Goal: Book appointment/travel/reservation

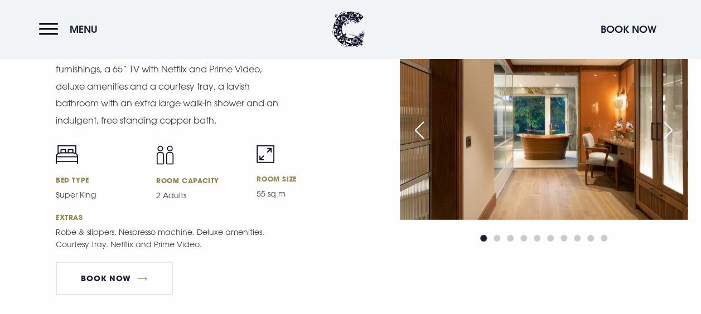
scroll to position [1505, 0]
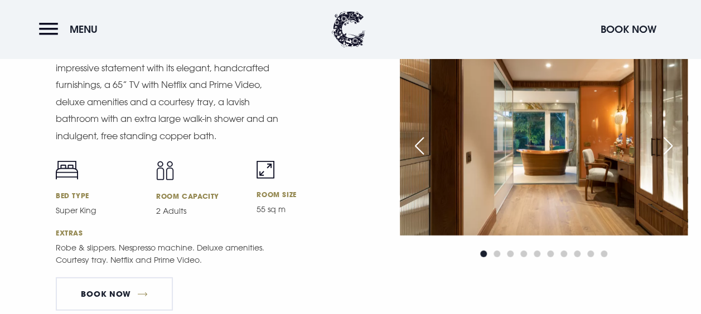
click at [420, 144] on div "Previous slide" at bounding box center [419, 146] width 28 height 25
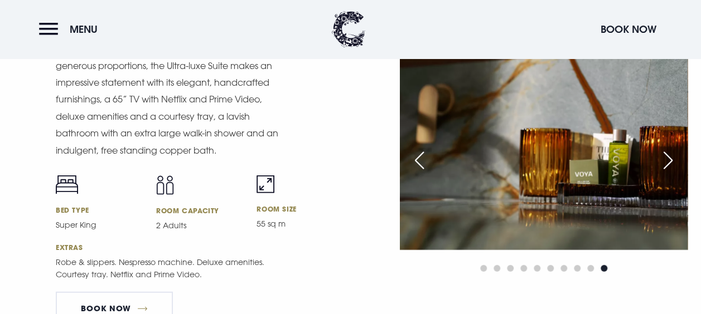
scroll to position [1450, 0]
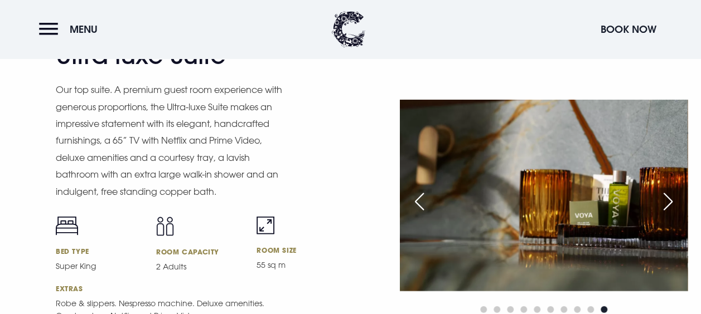
click at [416, 202] on div "Previous slide" at bounding box center [419, 202] width 28 height 25
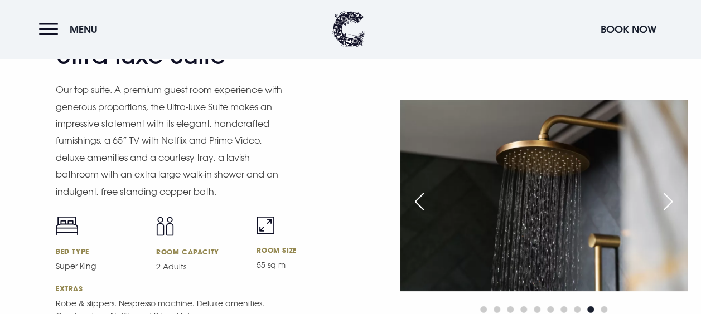
click at [416, 202] on div "Previous slide" at bounding box center [419, 202] width 28 height 25
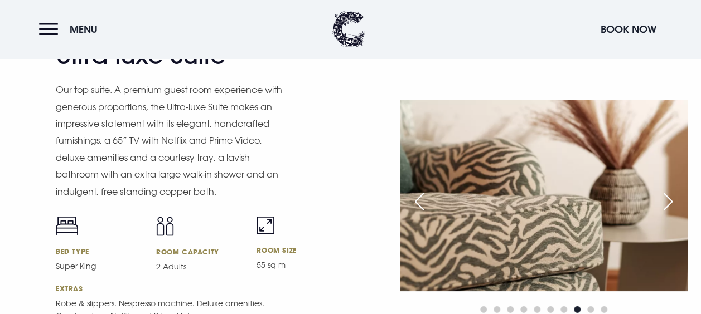
click at [416, 202] on div "Previous slide" at bounding box center [419, 202] width 28 height 25
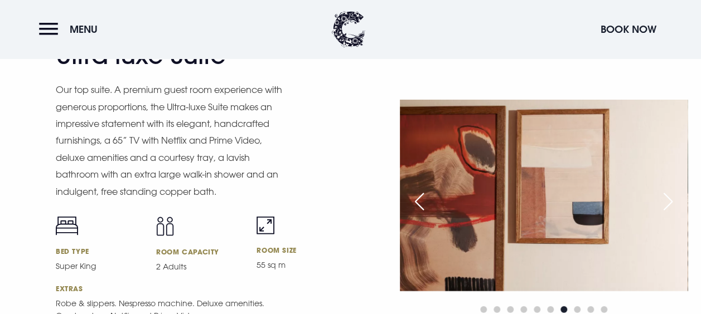
click at [416, 202] on div "Previous slide" at bounding box center [419, 202] width 28 height 25
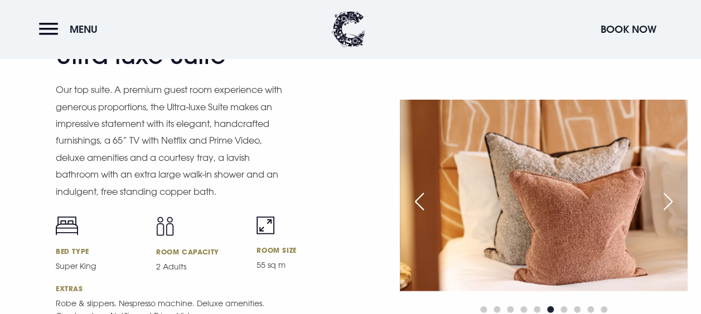
click at [416, 202] on div "Previous slide" at bounding box center [419, 202] width 28 height 25
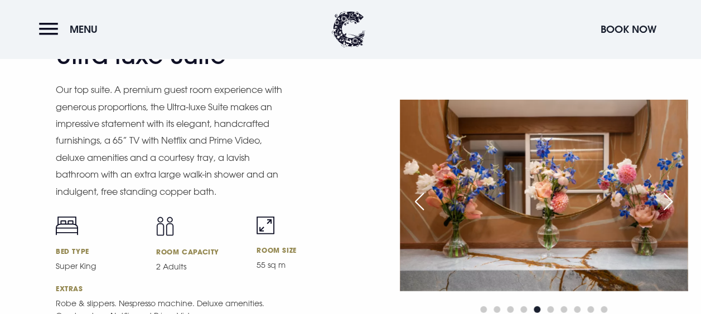
click at [416, 202] on div "Previous slide" at bounding box center [419, 202] width 28 height 25
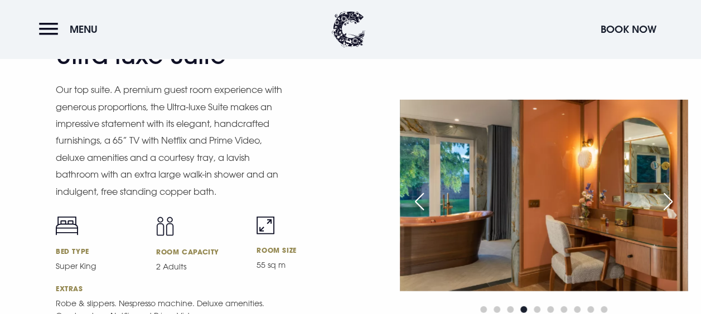
click at [416, 202] on div "Previous slide" at bounding box center [419, 202] width 28 height 25
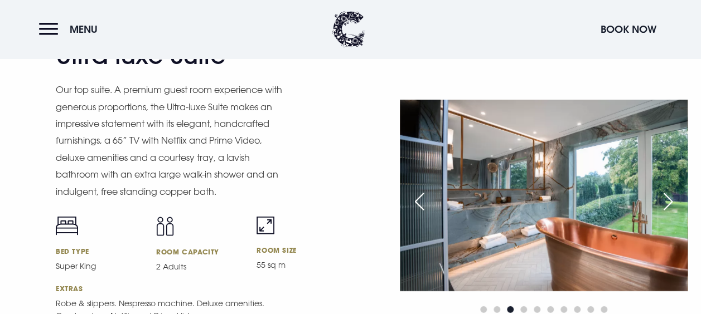
click at [416, 202] on div "Previous slide" at bounding box center [419, 202] width 28 height 25
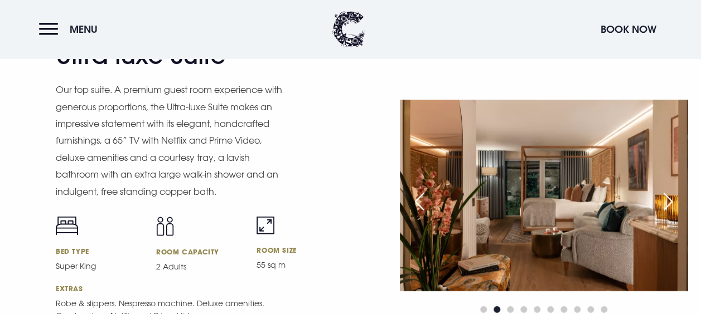
click at [416, 202] on div "Previous slide" at bounding box center [419, 202] width 28 height 25
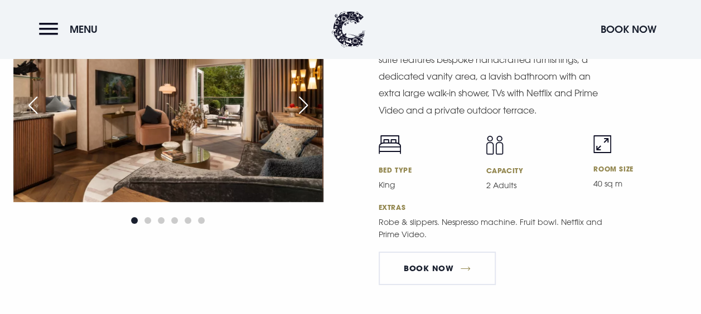
scroll to position [1896, 0]
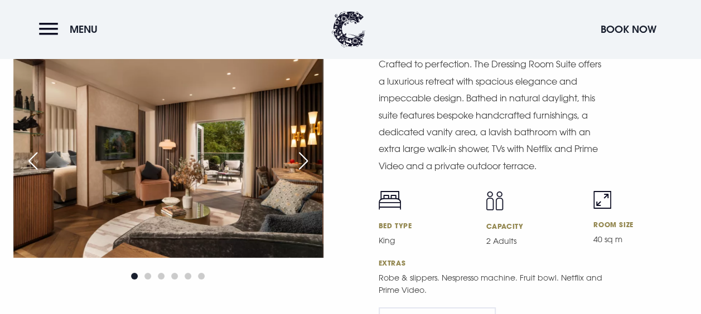
click at [307, 161] on div "Next slide" at bounding box center [303, 161] width 28 height 25
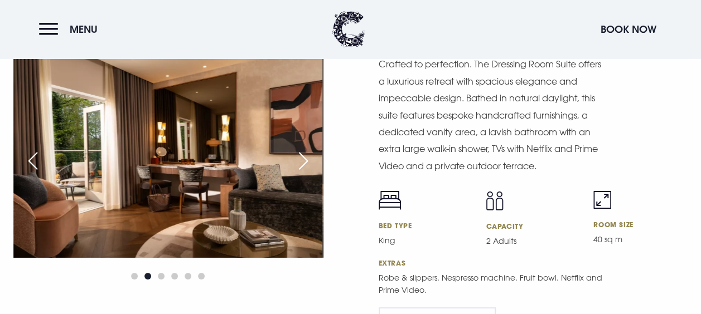
click at [307, 161] on div "Next slide" at bounding box center [303, 161] width 28 height 25
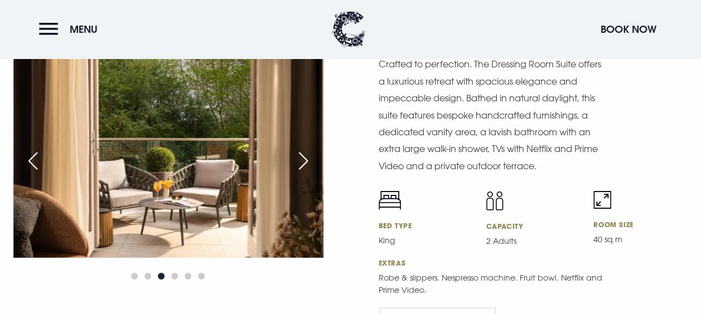
click at [306, 159] on div "Next slide" at bounding box center [303, 161] width 28 height 25
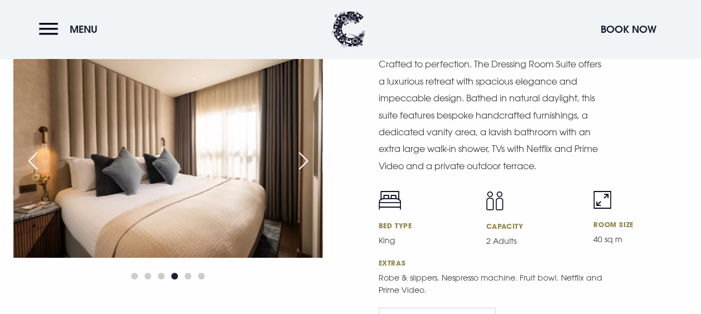
click at [306, 159] on div "Next slide" at bounding box center [303, 161] width 28 height 25
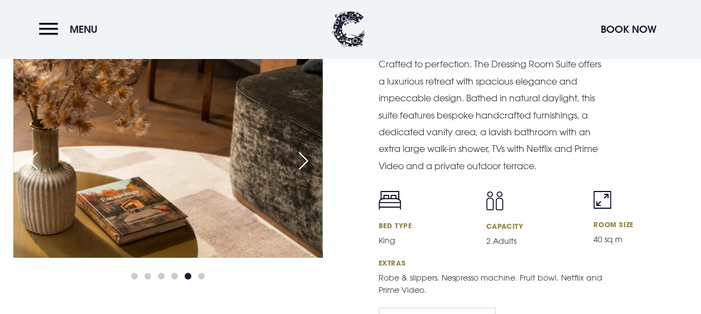
click at [306, 159] on div "Next slide" at bounding box center [303, 161] width 28 height 25
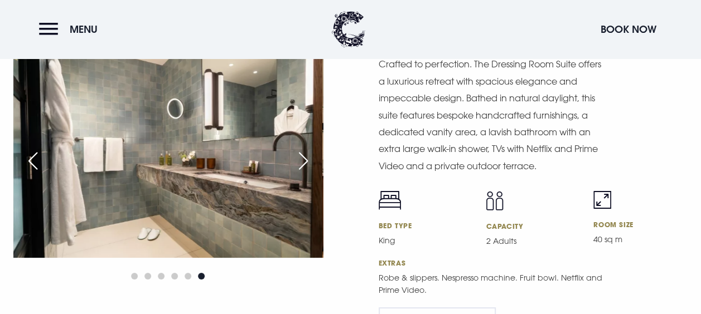
click at [306, 159] on div "Next slide" at bounding box center [303, 161] width 28 height 25
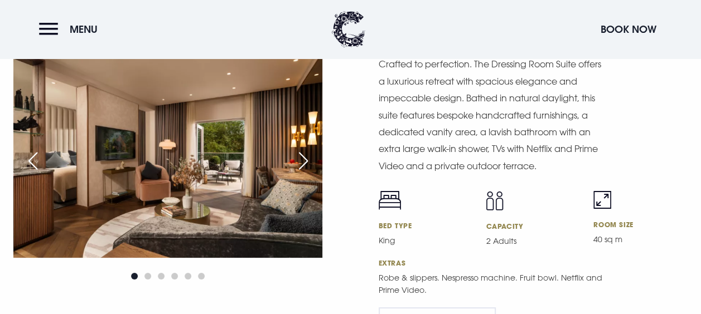
click at [306, 159] on div "Next slide" at bounding box center [303, 161] width 28 height 25
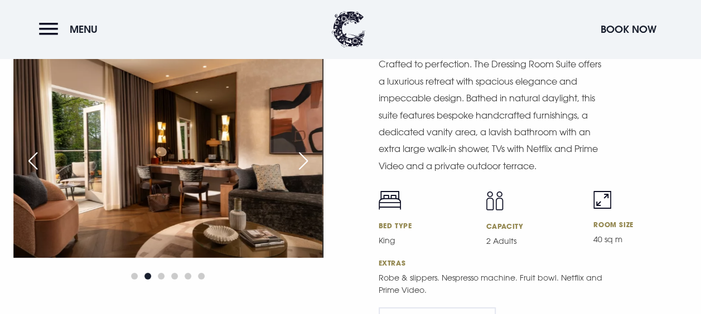
click at [306, 159] on div "Next slide" at bounding box center [303, 161] width 28 height 25
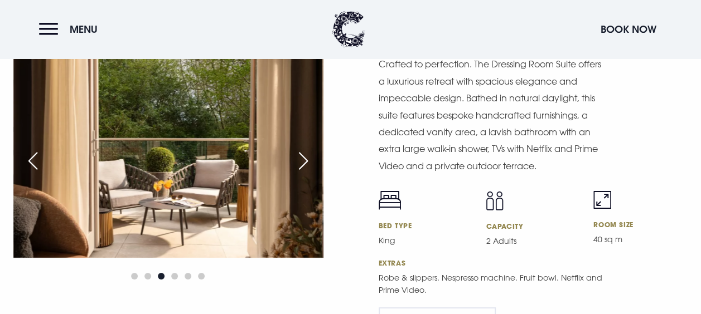
click at [306, 159] on div "Next slide" at bounding box center [303, 161] width 28 height 25
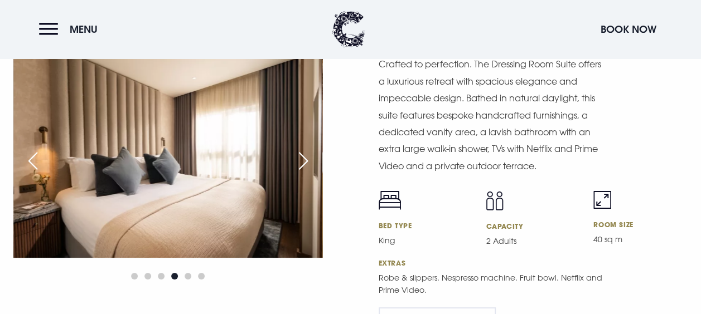
click at [306, 159] on div "Next slide" at bounding box center [303, 161] width 28 height 25
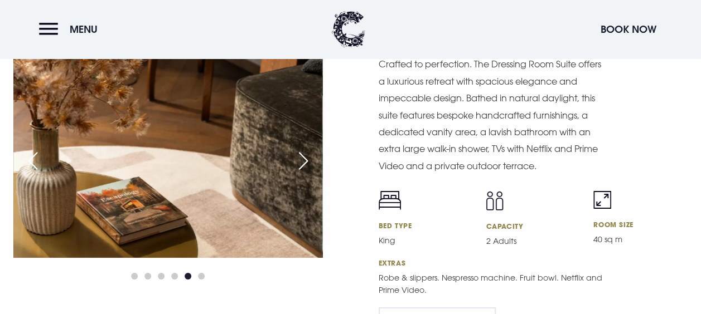
click at [306, 159] on div "Next slide" at bounding box center [303, 161] width 28 height 25
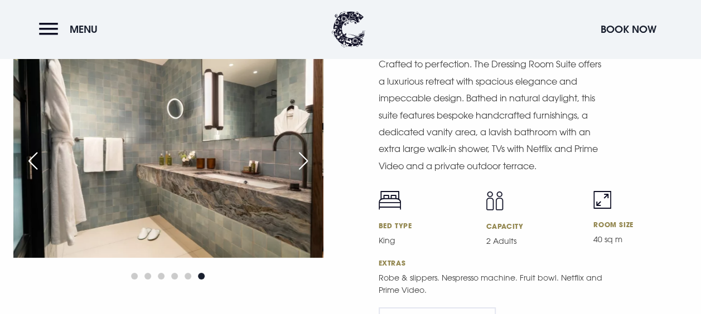
click at [306, 159] on div "Next slide" at bounding box center [303, 161] width 28 height 25
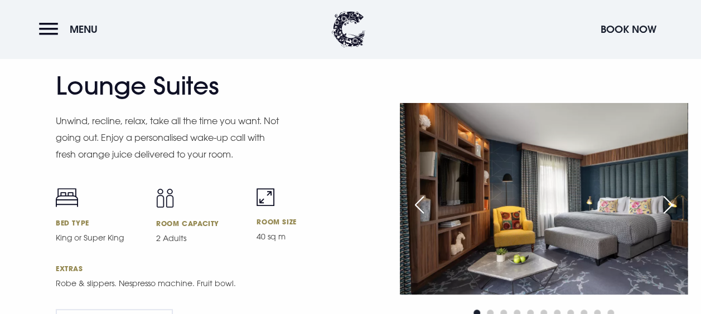
scroll to position [2286, 0]
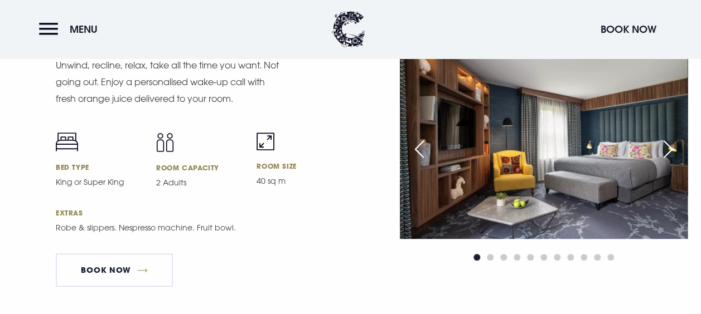
click at [419, 151] on div "Previous slide" at bounding box center [419, 149] width 28 height 25
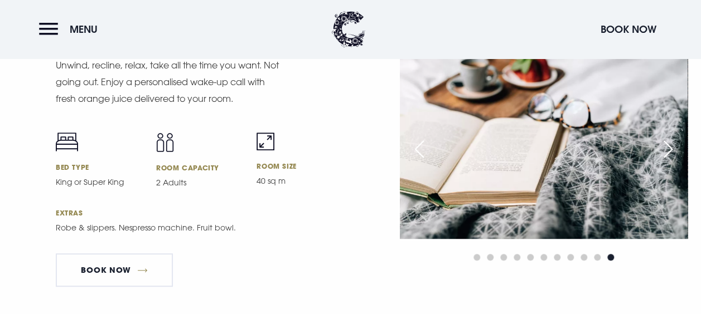
click at [417, 151] on div "Previous slide" at bounding box center [419, 149] width 28 height 25
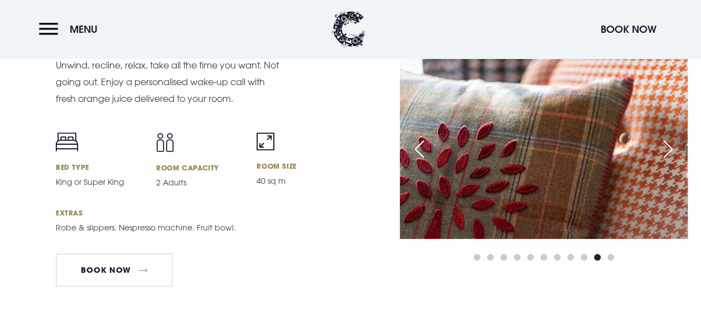
click at [415, 151] on div "Previous slide" at bounding box center [419, 149] width 28 height 25
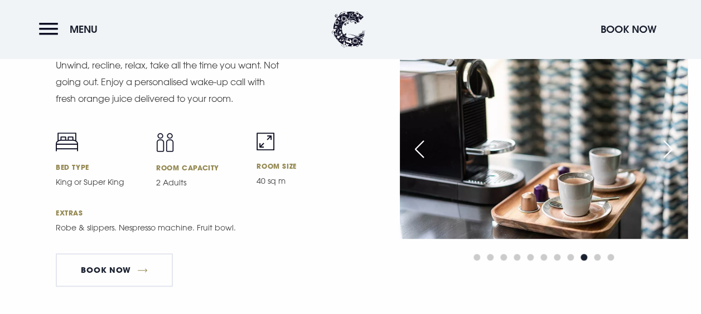
click at [415, 151] on div "Previous slide" at bounding box center [419, 149] width 28 height 25
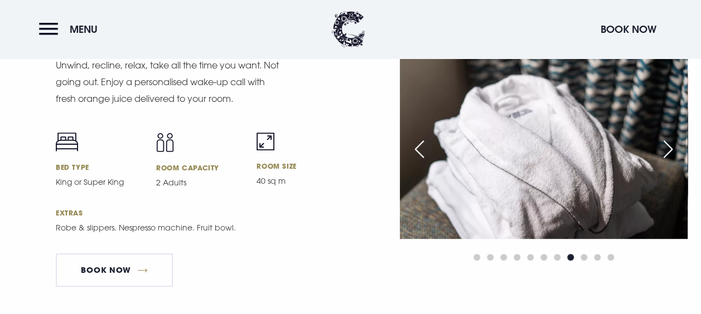
click at [415, 151] on div "Previous slide" at bounding box center [419, 149] width 28 height 25
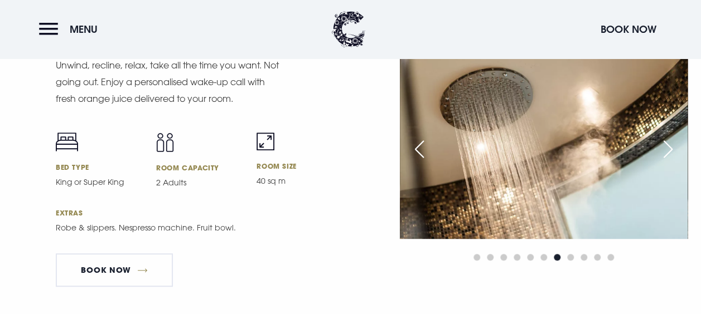
click at [415, 151] on div "Previous slide" at bounding box center [419, 149] width 28 height 25
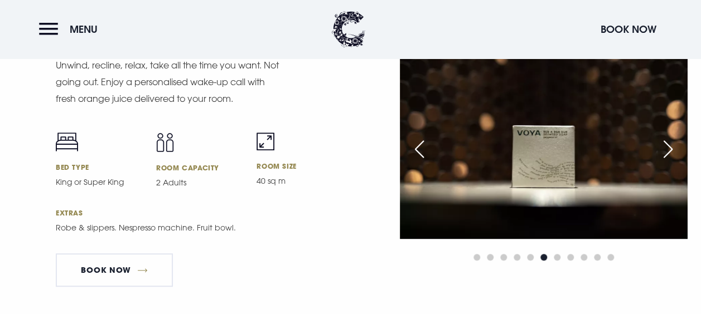
click at [415, 151] on div "Previous slide" at bounding box center [419, 149] width 28 height 25
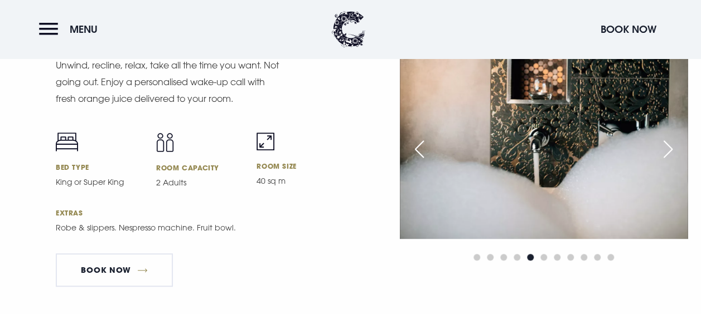
click at [415, 151] on div "Previous slide" at bounding box center [419, 149] width 28 height 25
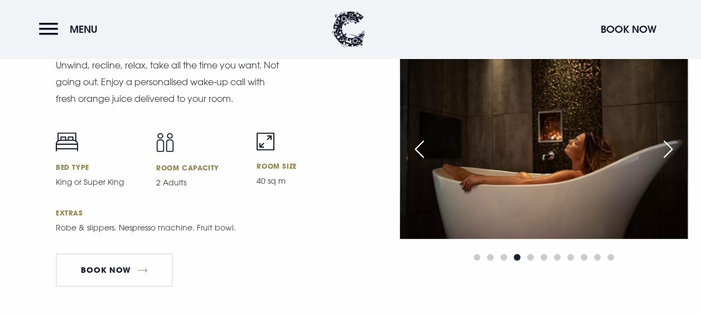
click at [415, 151] on div "Previous slide" at bounding box center [419, 149] width 28 height 25
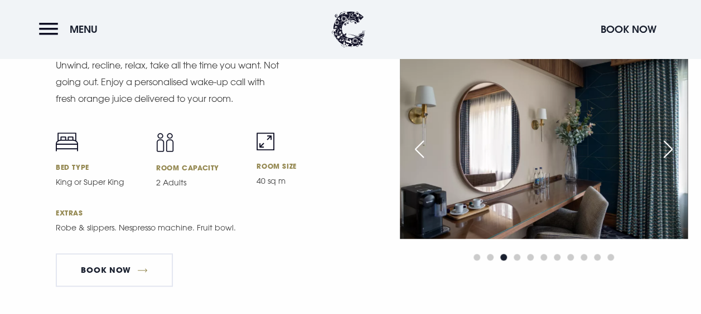
click at [415, 151] on div "Previous slide" at bounding box center [419, 149] width 28 height 25
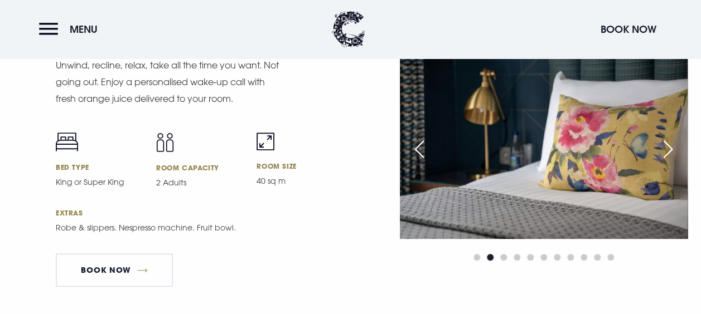
click at [415, 151] on div "Previous slide" at bounding box center [419, 149] width 28 height 25
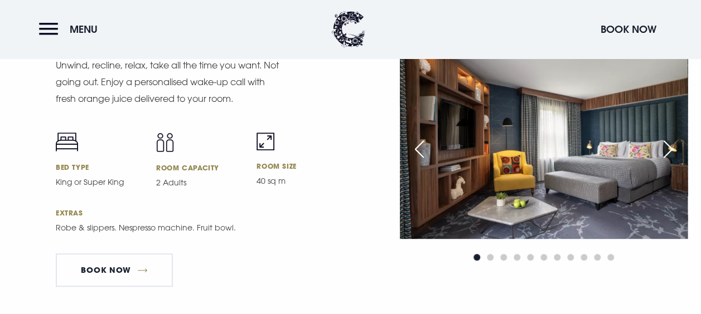
click at [415, 151] on div "Previous slide" at bounding box center [419, 149] width 28 height 25
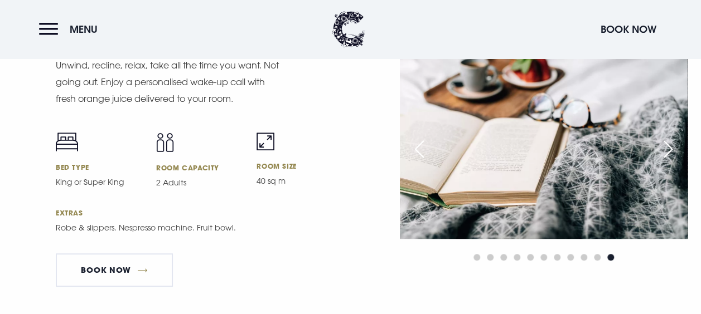
click at [417, 152] on div "Previous slide" at bounding box center [419, 149] width 28 height 25
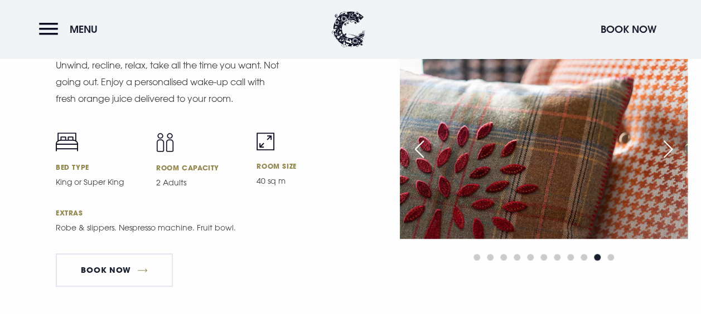
click at [417, 152] on div "Previous slide" at bounding box center [419, 149] width 28 height 25
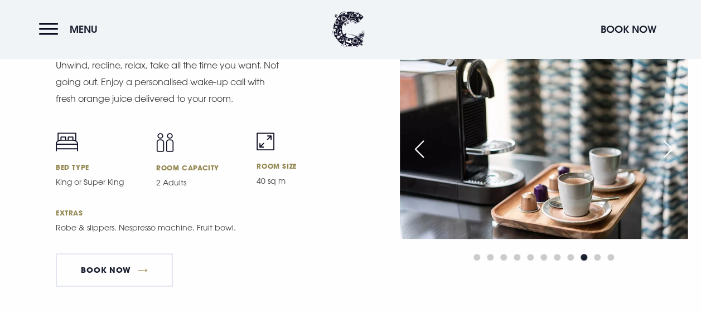
click at [417, 152] on div "Previous slide" at bounding box center [419, 149] width 28 height 25
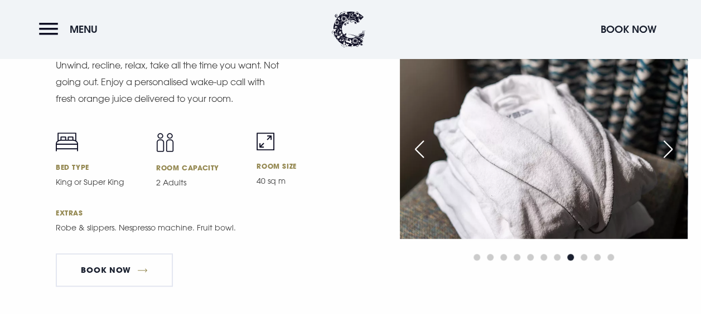
click at [417, 152] on div "Previous slide" at bounding box center [419, 149] width 28 height 25
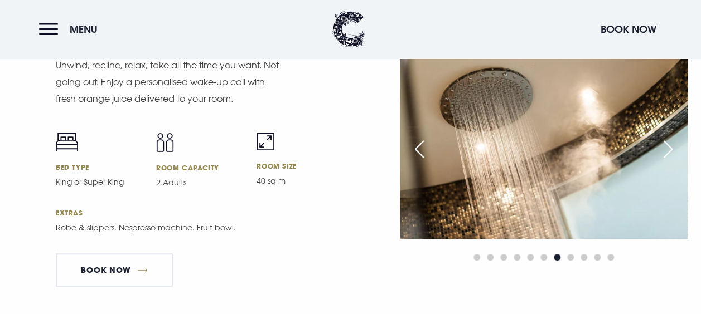
click at [417, 152] on div "Previous slide" at bounding box center [419, 149] width 28 height 25
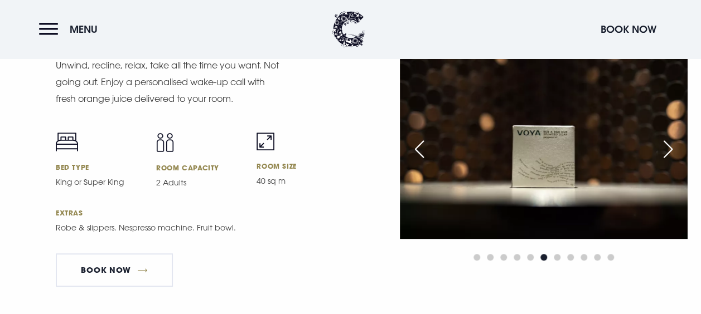
click at [417, 152] on div "Previous slide" at bounding box center [419, 149] width 28 height 25
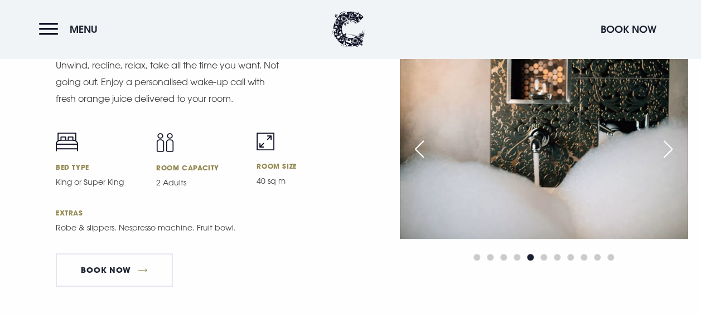
click at [417, 152] on div "Previous slide" at bounding box center [419, 149] width 28 height 25
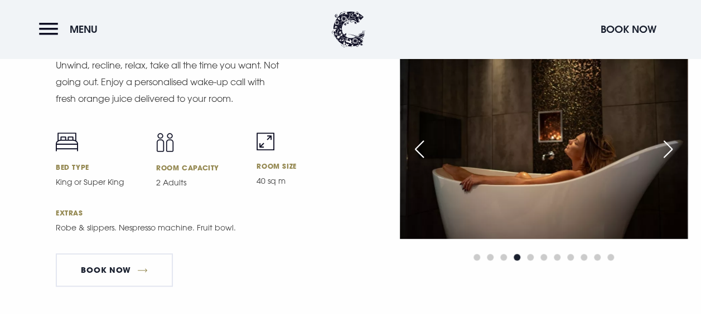
click at [417, 152] on div "Previous slide" at bounding box center [419, 149] width 28 height 25
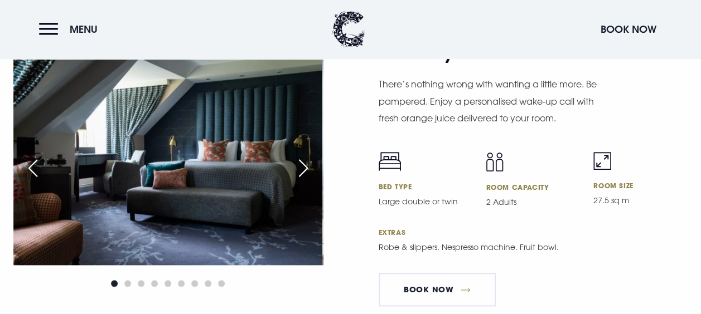
scroll to position [2621, 0]
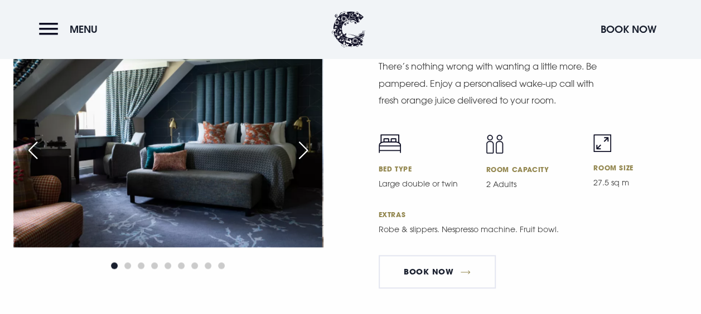
click at [304, 148] on div "Next slide" at bounding box center [303, 150] width 28 height 25
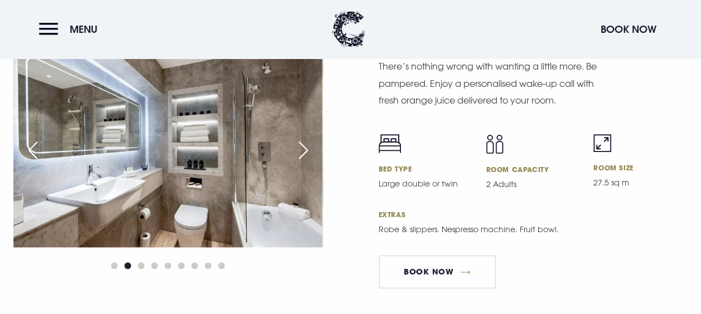
click at [304, 148] on div "Next slide" at bounding box center [303, 150] width 28 height 25
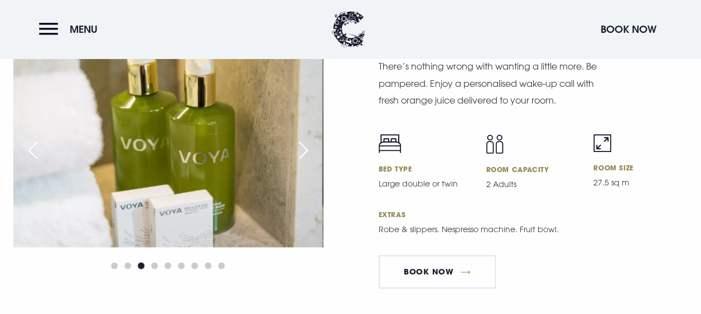
click at [23, 148] on div "Previous slide" at bounding box center [33, 150] width 28 height 25
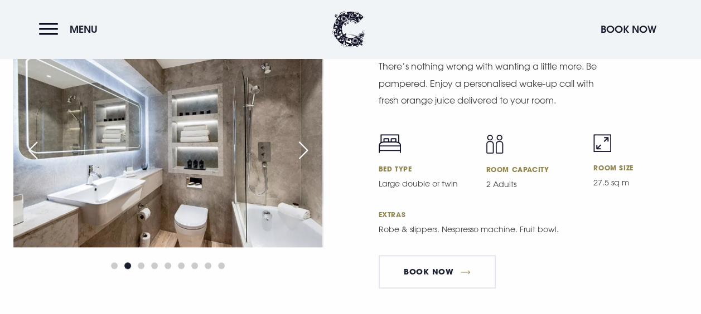
click at [307, 145] on div "Next slide" at bounding box center [303, 150] width 28 height 25
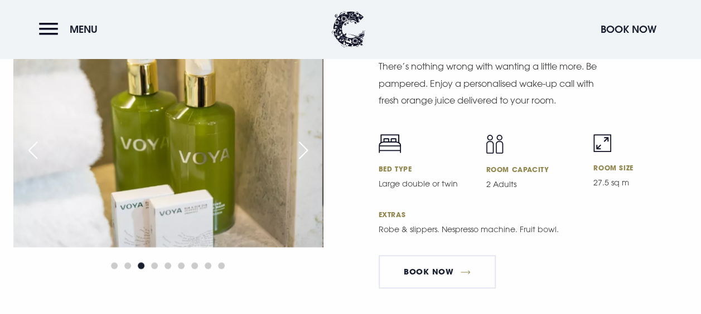
click at [307, 145] on div "Next slide" at bounding box center [303, 150] width 28 height 25
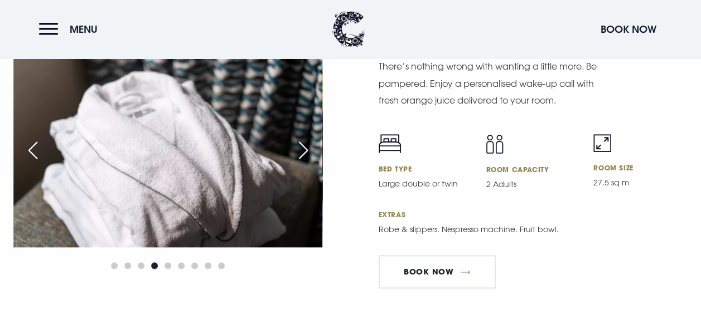
click at [307, 145] on div "Next slide" at bounding box center [303, 150] width 28 height 25
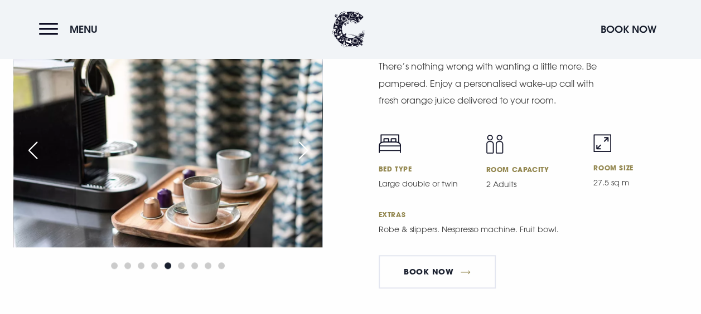
click at [307, 145] on div "Next slide" at bounding box center [303, 150] width 28 height 25
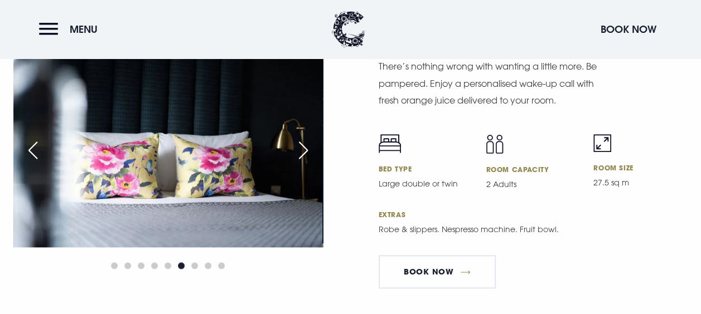
click at [307, 145] on div "Next slide" at bounding box center [303, 150] width 28 height 25
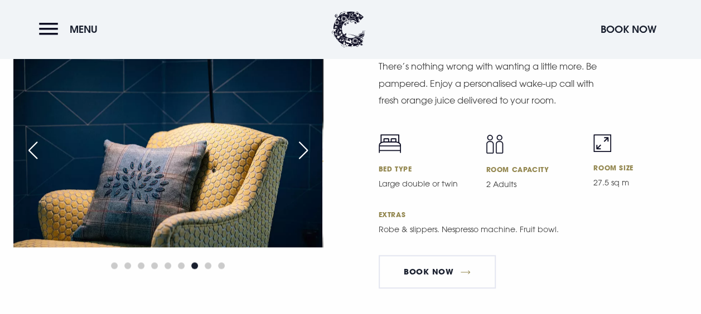
click at [307, 145] on div "Next slide" at bounding box center [303, 150] width 28 height 25
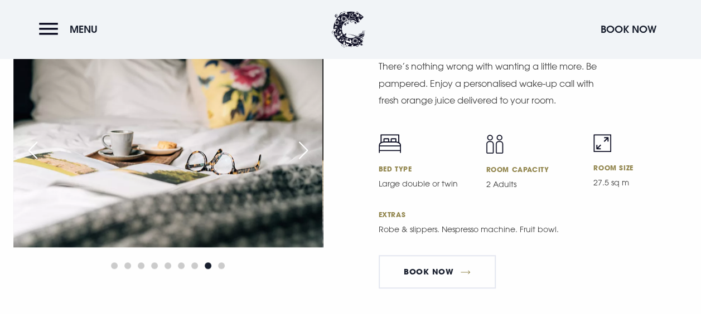
click at [307, 145] on div "Next slide" at bounding box center [303, 150] width 28 height 25
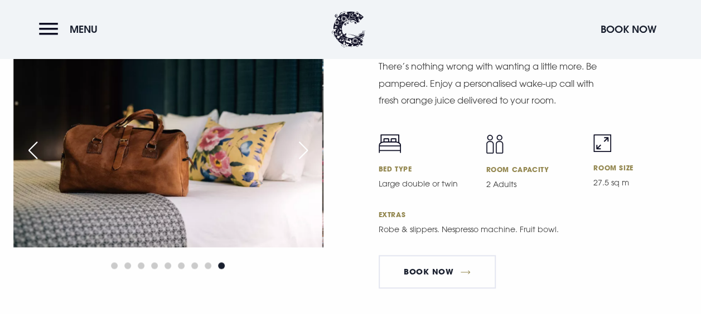
click at [307, 145] on div "Next slide" at bounding box center [303, 150] width 28 height 25
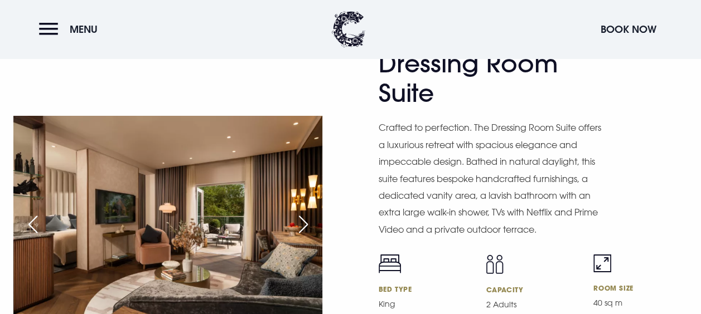
scroll to position [1896, 0]
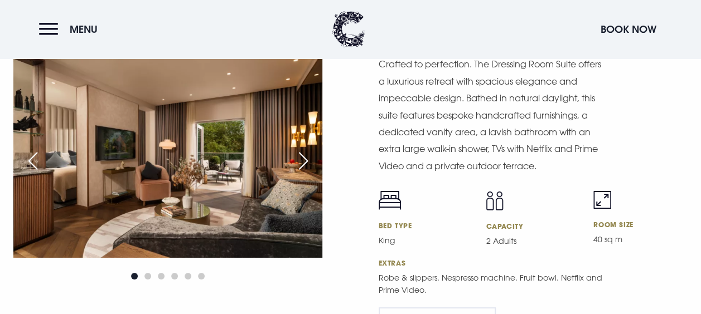
click at [310, 158] on div "Next slide" at bounding box center [303, 161] width 28 height 25
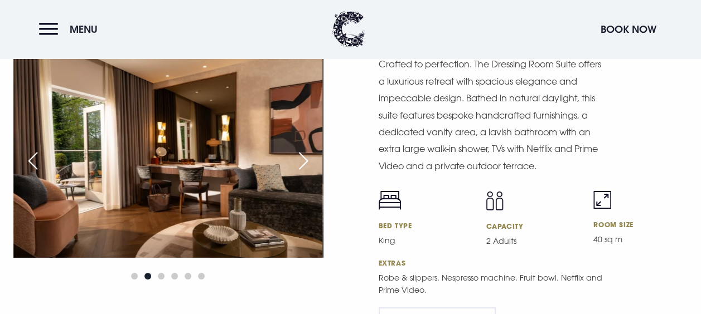
click at [308, 156] on div "Next slide" at bounding box center [303, 161] width 28 height 25
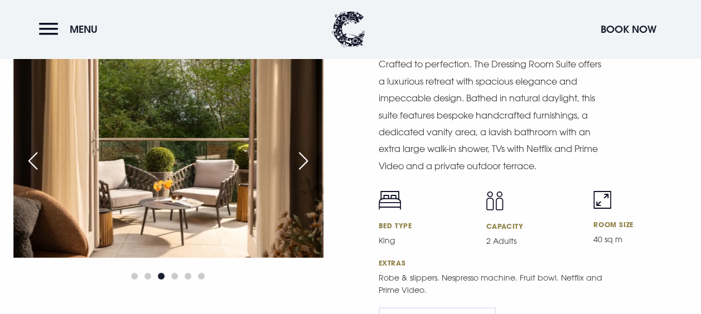
click at [308, 156] on div "Next slide" at bounding box center [303, 161] width 28 height 25
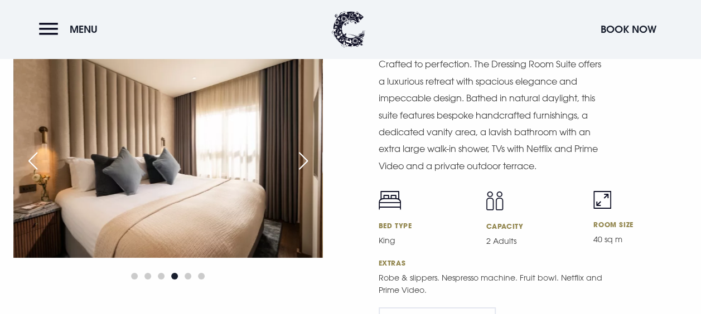
click at [307, 156] on div "Next slide" at bounding box center [303, 161] width 28 height 25
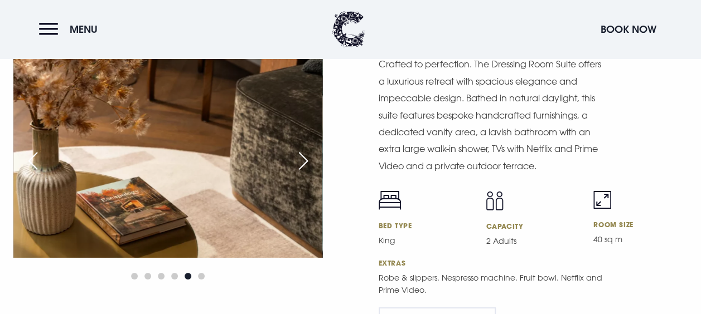
click at [307, 156] on div "Next slide" at bounding box center [303, 161] width 28 height 25
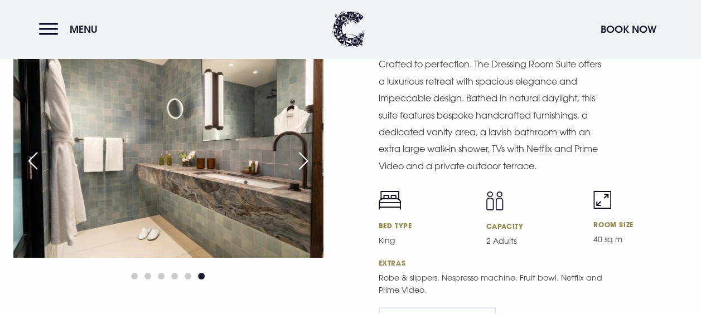
click at [307, 156] on div "Next slide" at bounding box center [303, 161] width 28 height 25
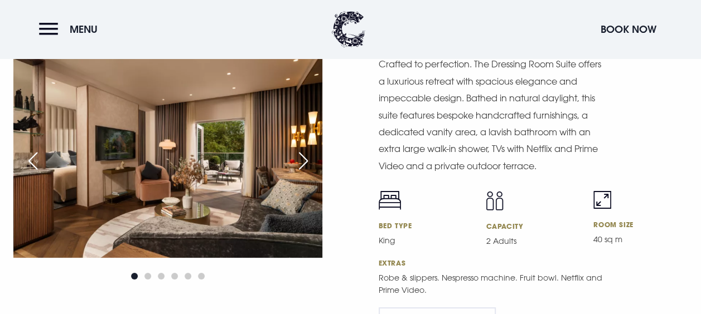
click at [307, 156] on div "Next slide" at bounding box center [303, 161] width 28 height 25
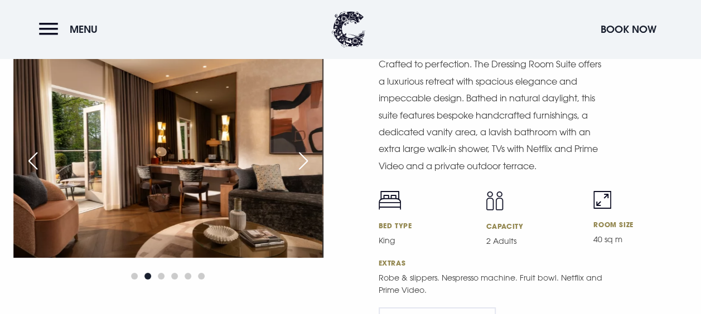
click at [307, 156] on div "Next slide" at bounding box center [303, 161] width 28 height 25
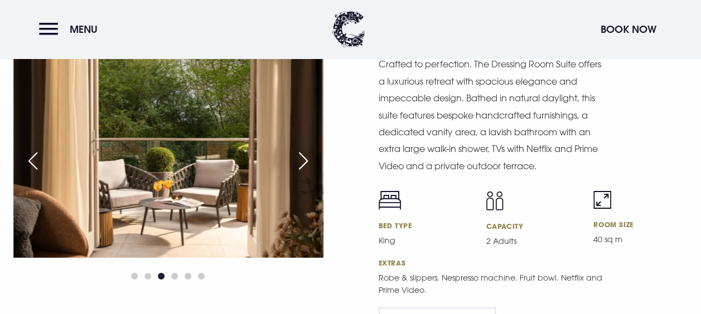
click at [307, 156] on div "Next slide" at bounding box center [303, 161] width 28 height 25
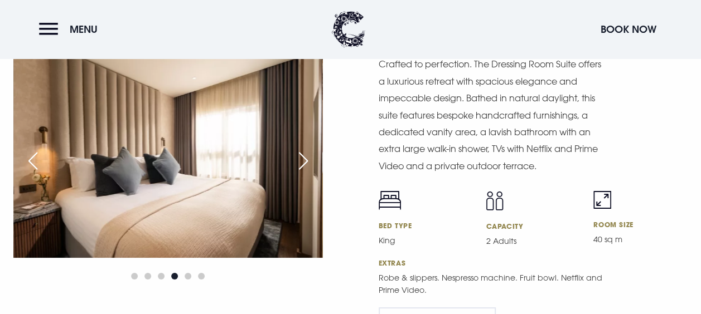
scroll to position [1951, 0]
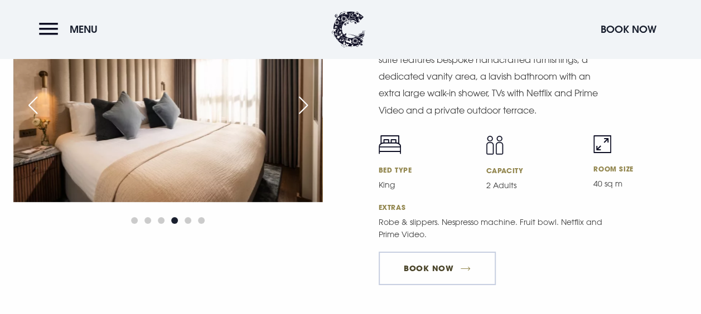
click at [462, 273] on link "BOOK NOW" at bounding box center [437, 268] width 117 height 33
